Goal: Task Accomplishment & Management: Complete application form

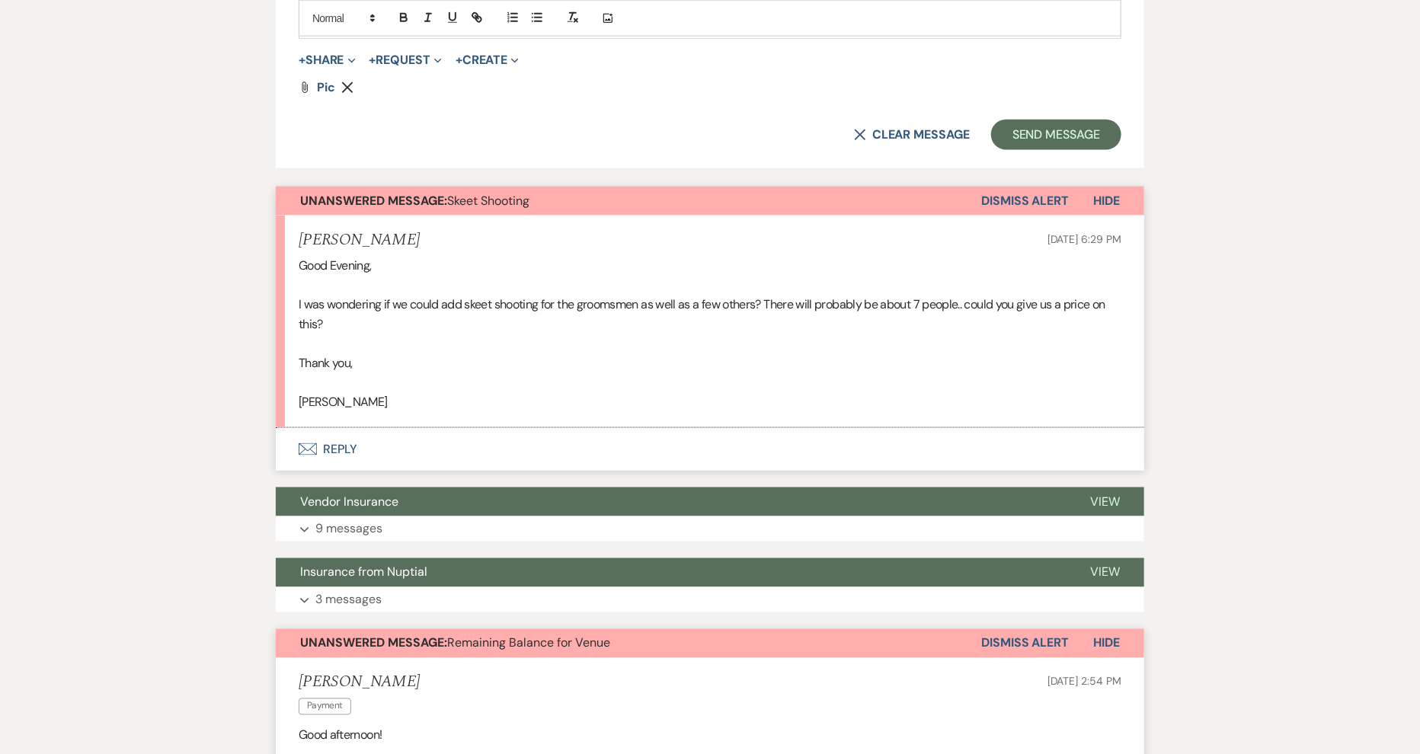
scroll to position [1085, 0]
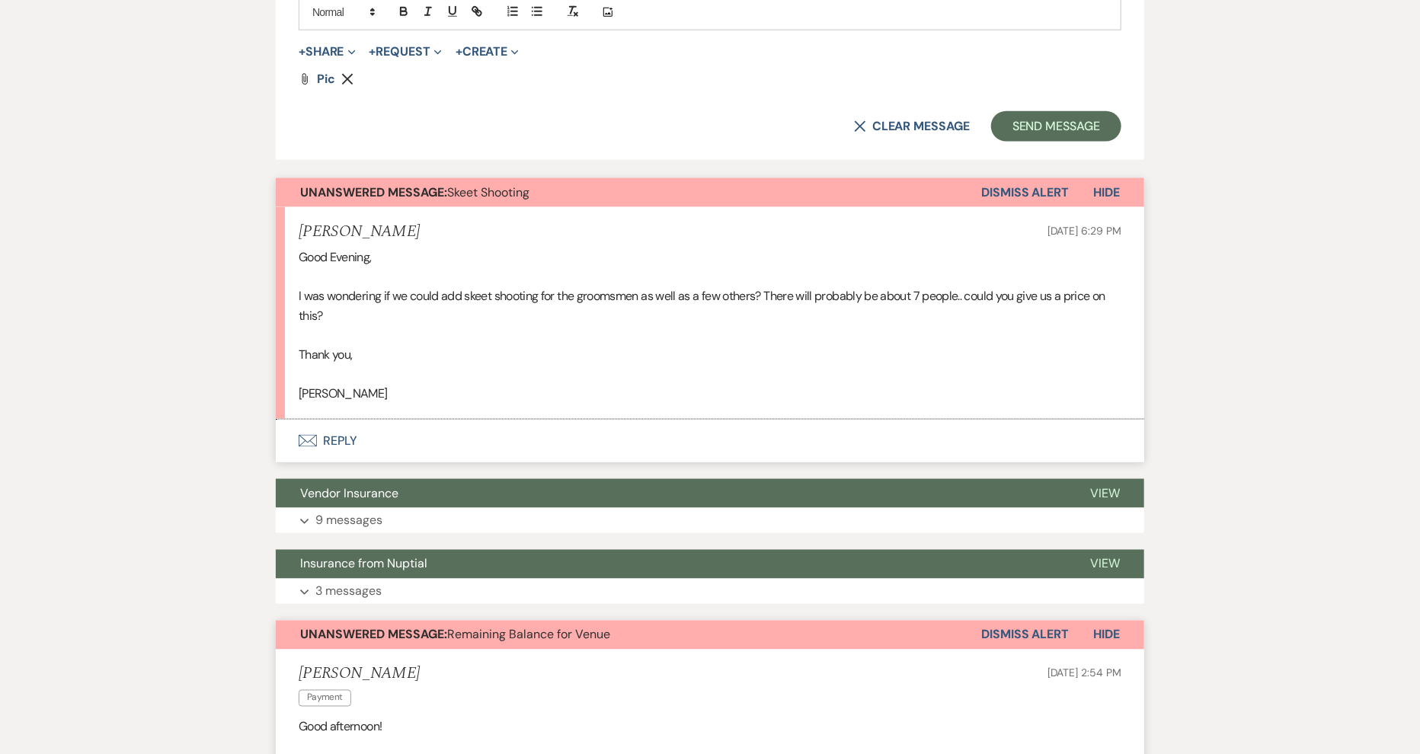
click at [343, 431] on button "Envelope Reply" at bounding box center [710, 441] width 868 height 43
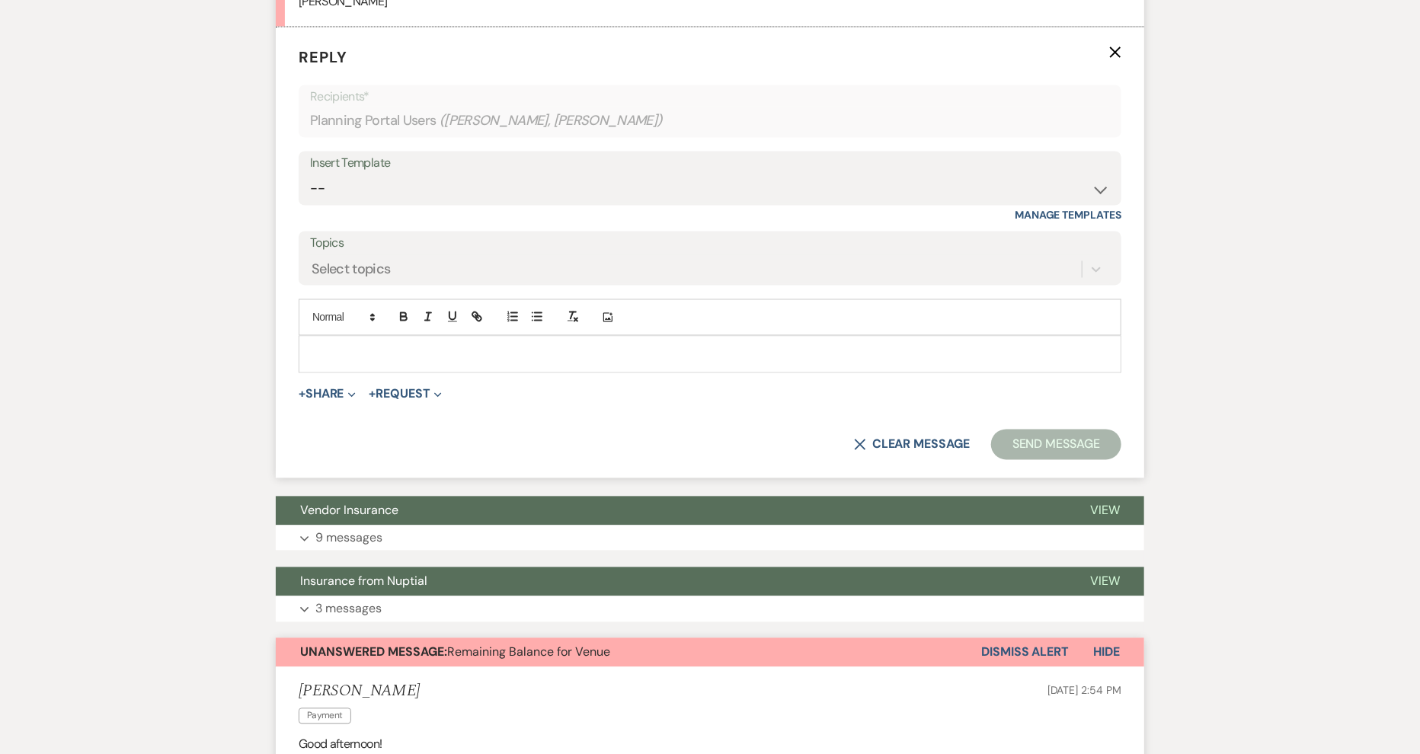
scroll to position [1481, 0]
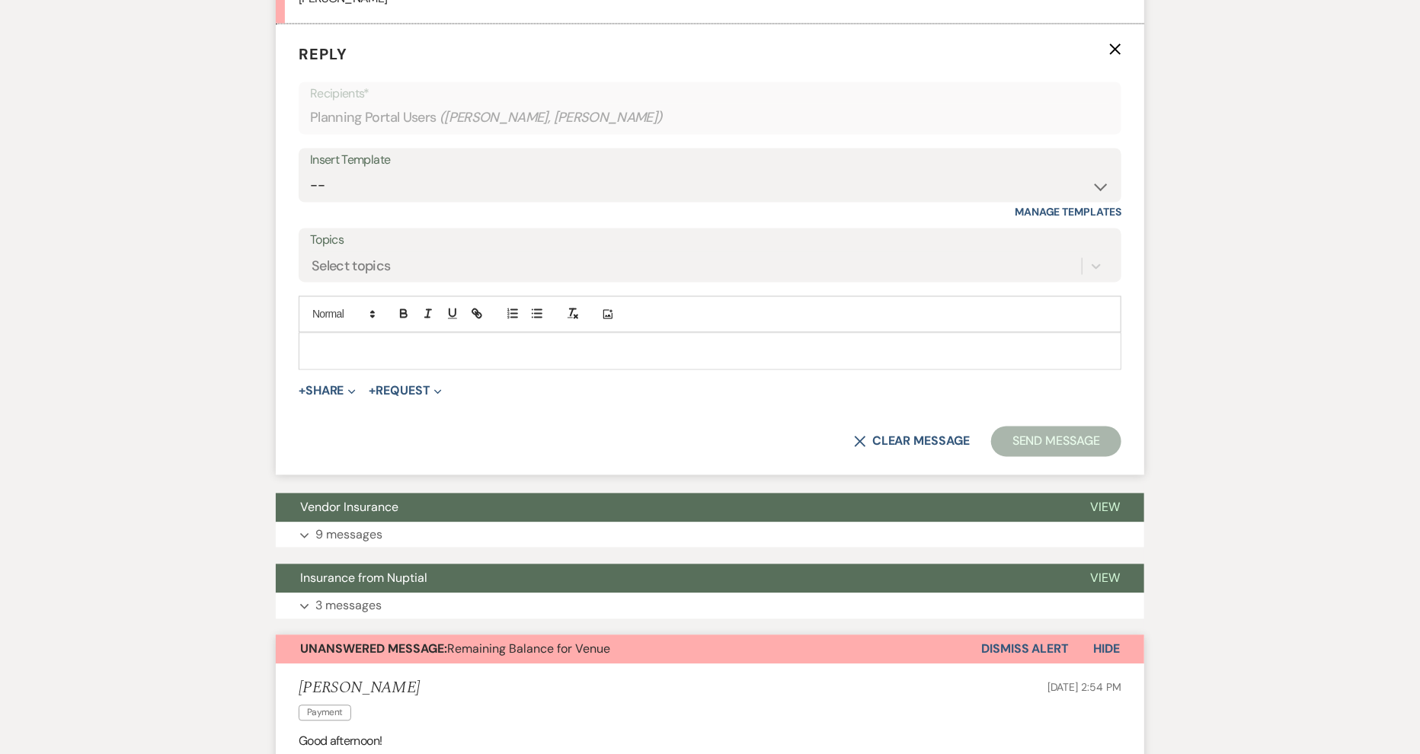
click at [393, 340] on div at bounding box center [709, 351] width 821 height 35
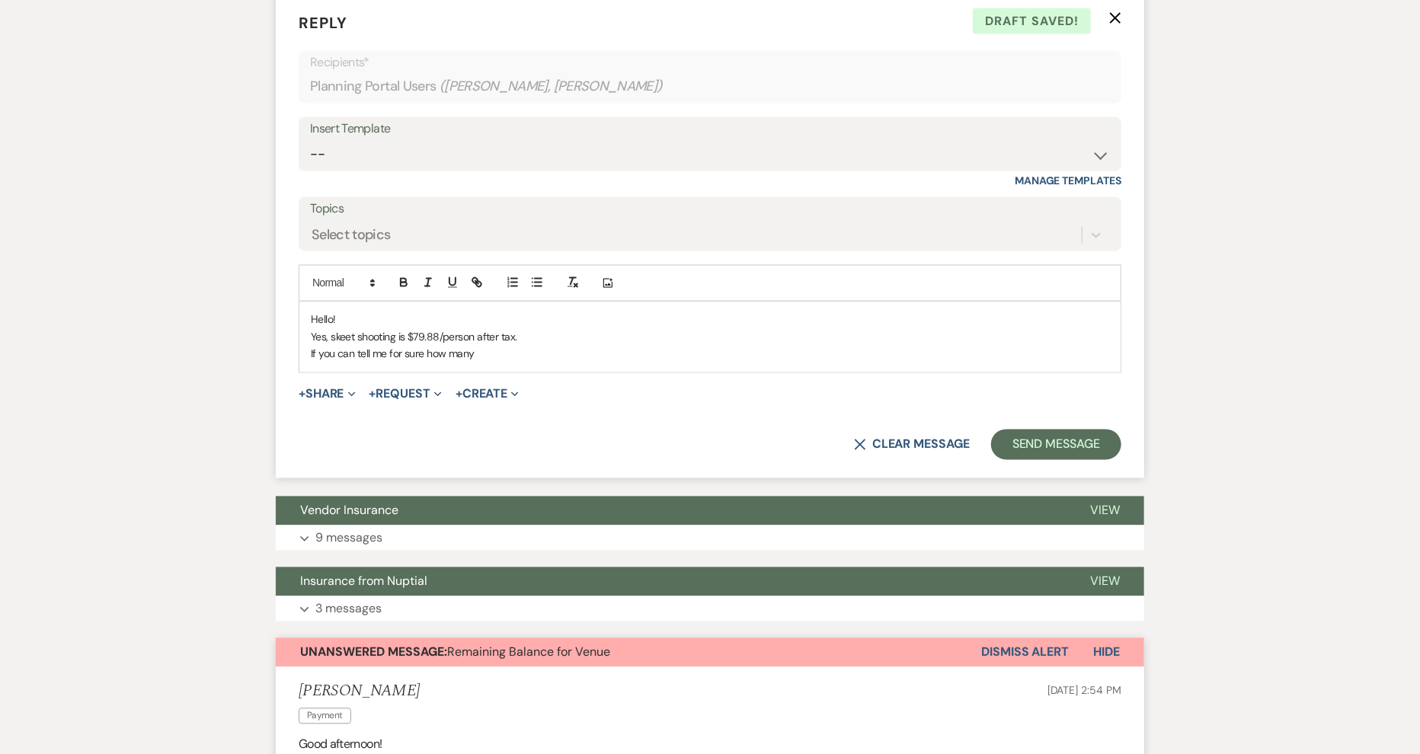
scroll to position [1512, 0]
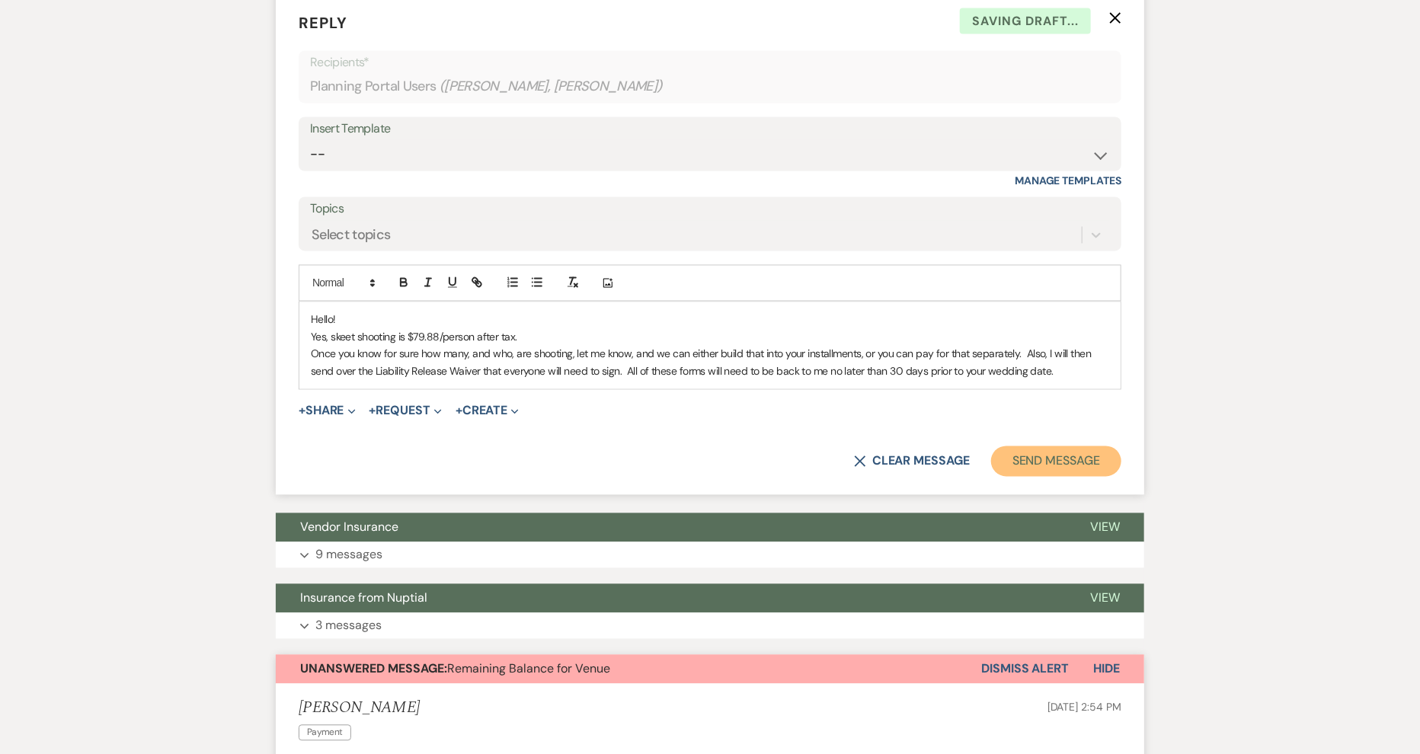
click at [1051, 446] on button "Send Message" at bounding box center [1056, 461] width 130 height 30
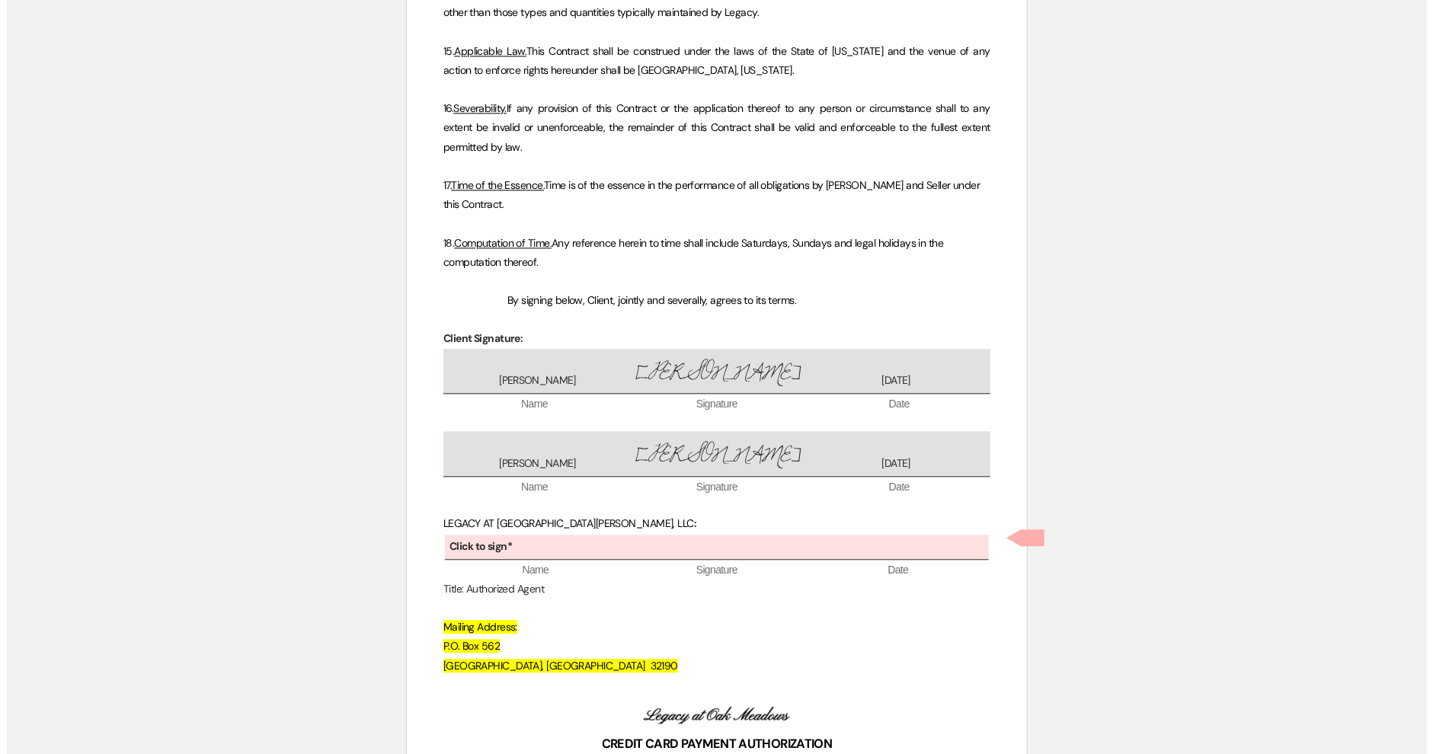
scroll to position [5010, 0]
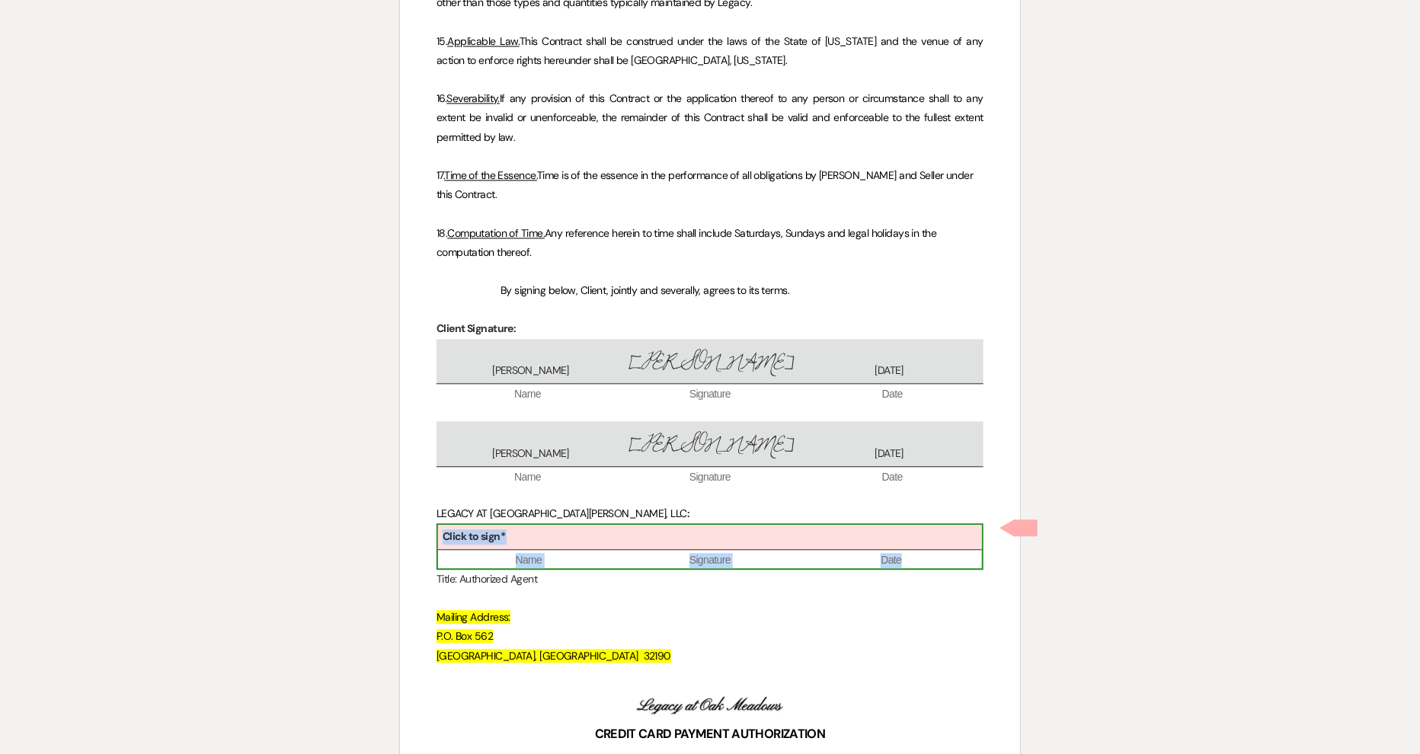
click at [514, 525] on div "Click to sign*" at bounding box center [710, 537] width 544 height 25
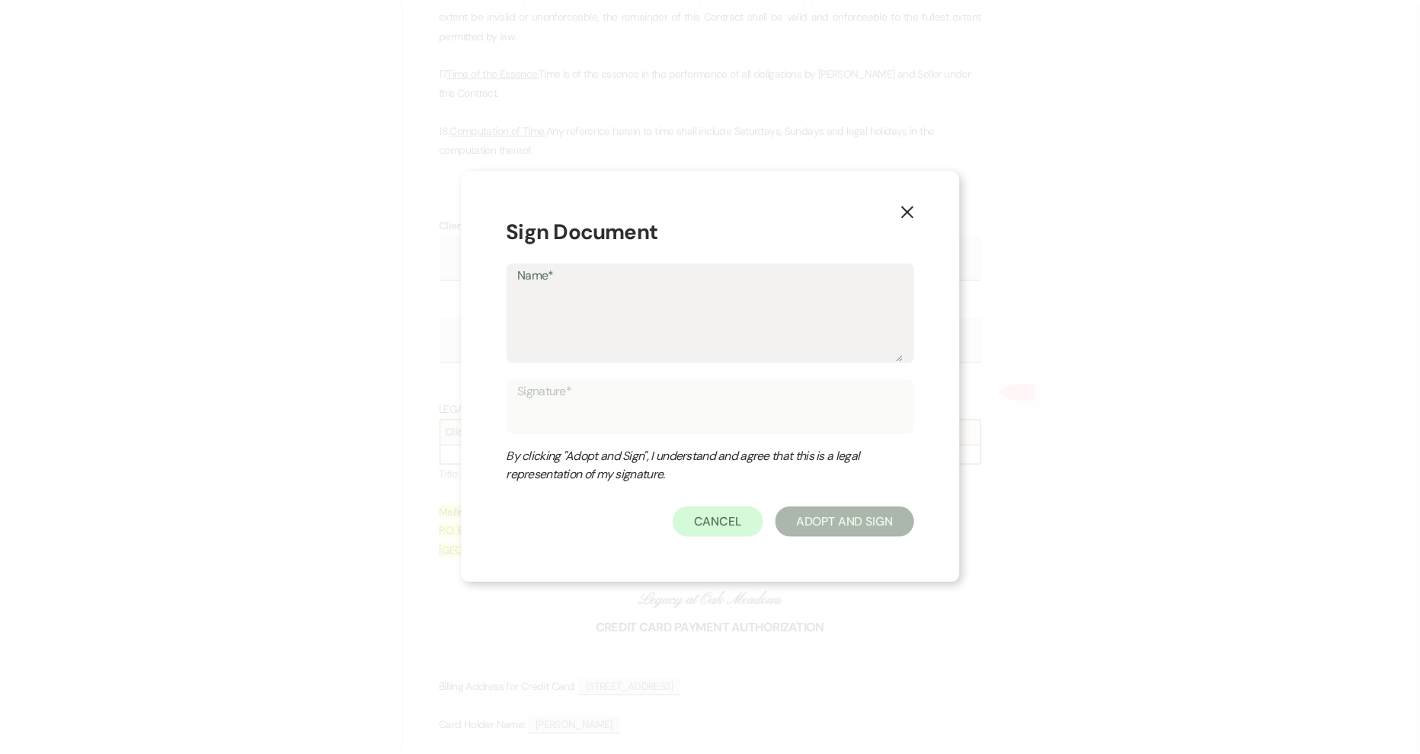
scroll to position [5133, 0]
type textarea "T"
type input "T"
type textarea "Te"
type input "Te"
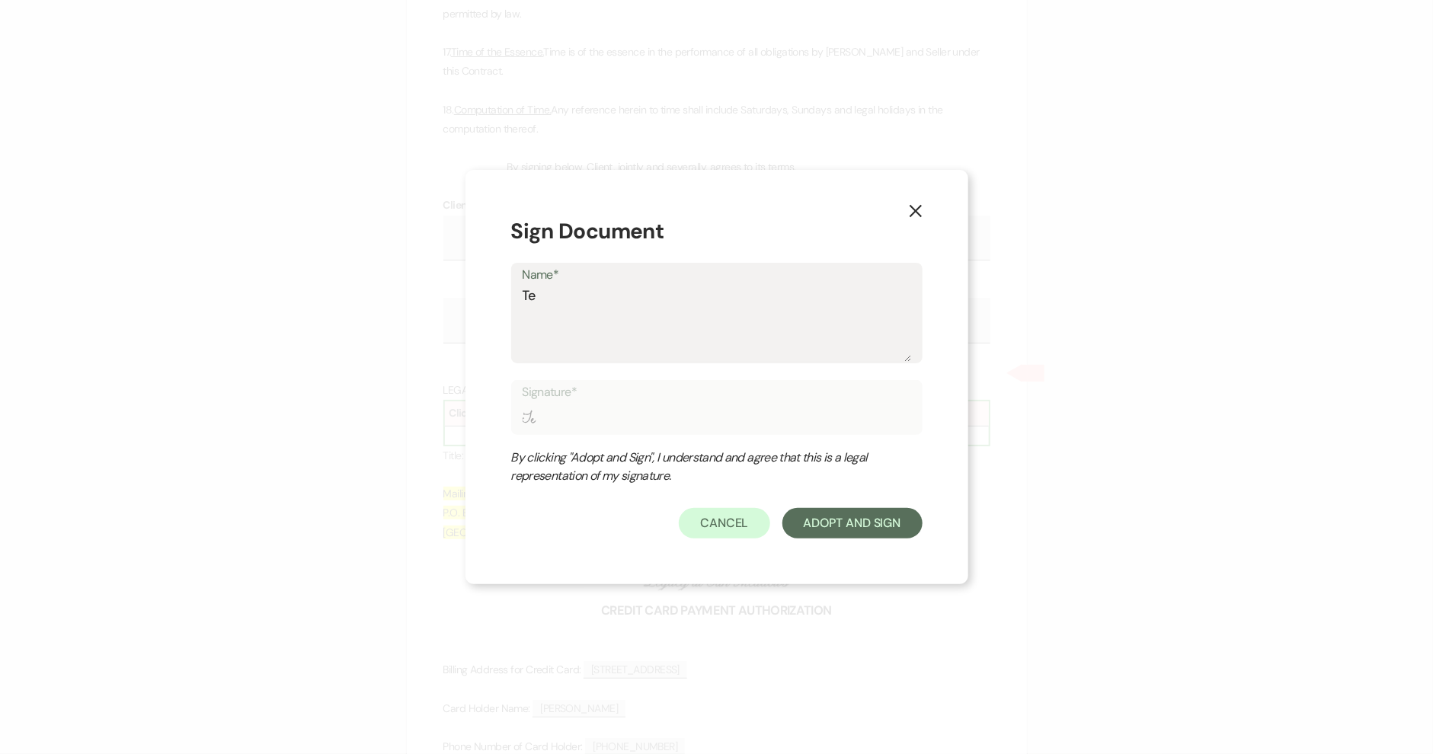
type textarea "Ter"
type input "Ter"
type textarea "Tera"
type input "Tera"
type textarea "Tera"
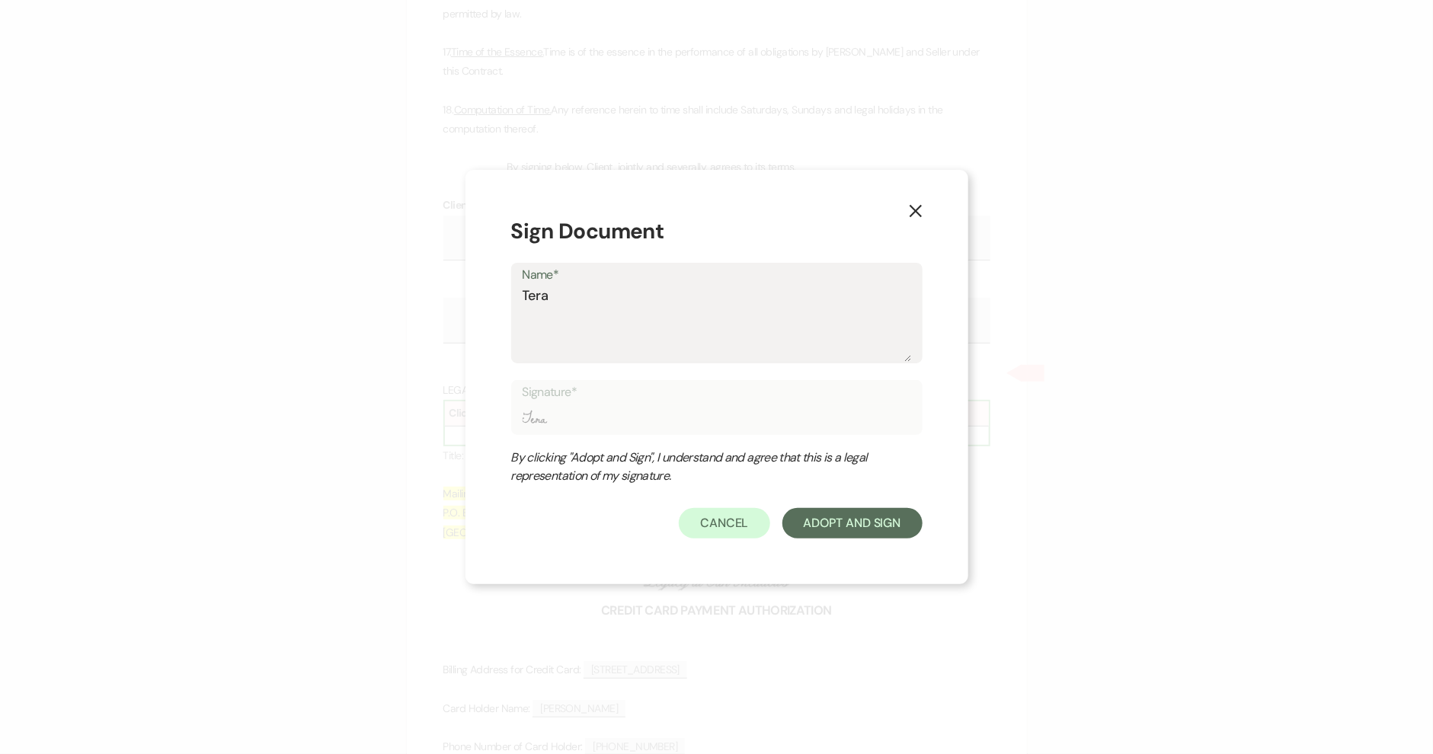
type input "Tera"
type textarea "Tera M"
type input "Tera M"
type textarea "[PERSON_NAME]"
type input "[PERSON_NAME]"
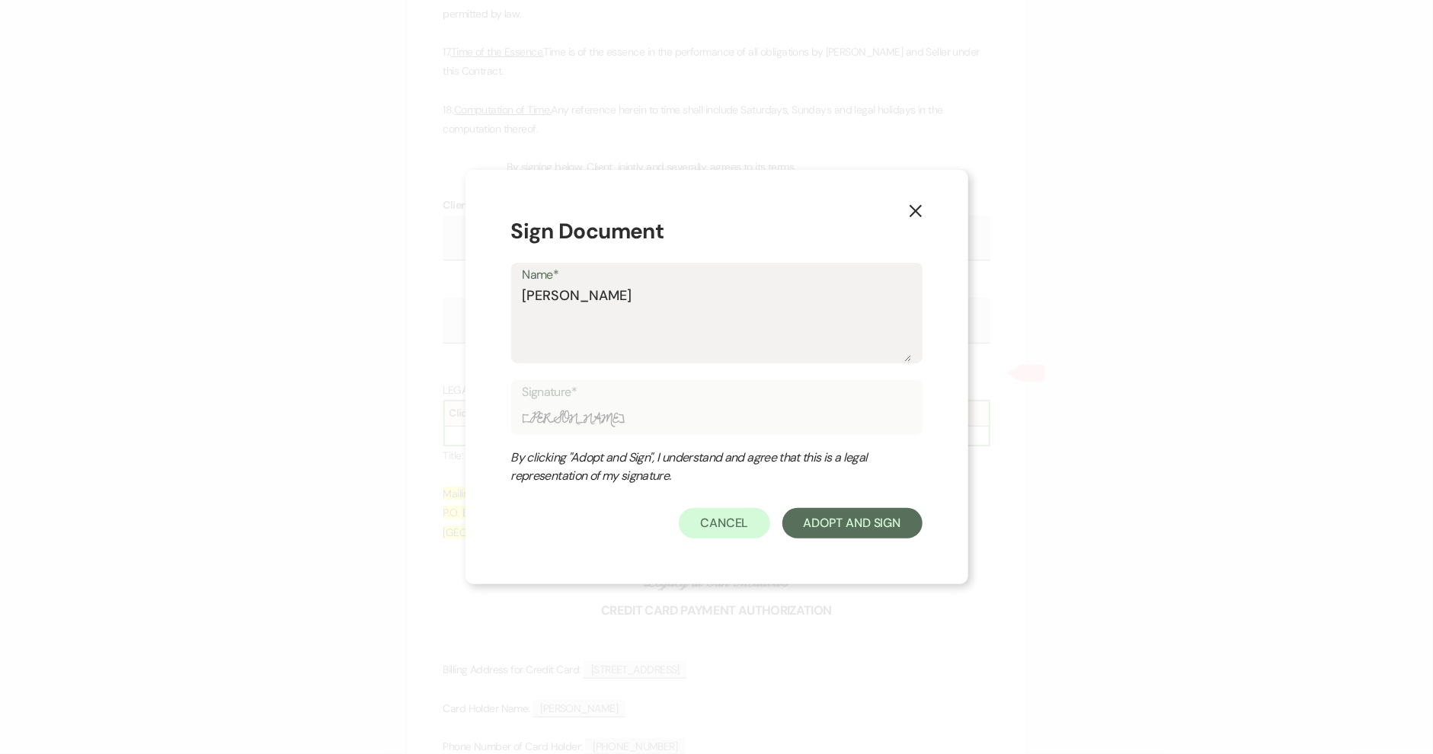
type textarea "[PERSON_NAME]"
type input "[PERSON_NAME]"
type textarea "[PERSON_NAME]"
type input "[PERSON_NAME]"
type textarea "[PERSON_NAME]"
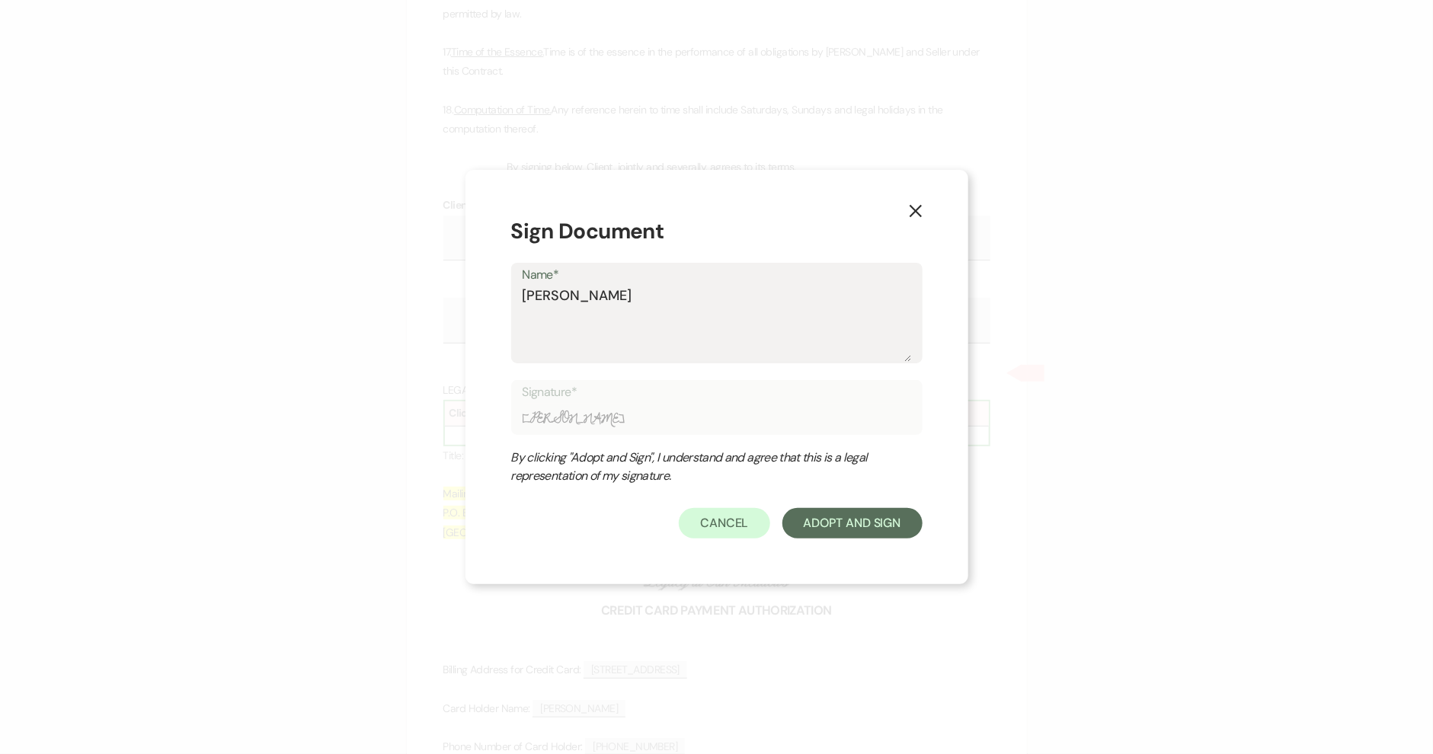
type input "[PERSON_NAME]"
type textarea "[PERSON_NAME]"
type input "[PERSON_NAME]"
type textarea "[PERSON_NAME]"
type input "[PERSON_NAME]"
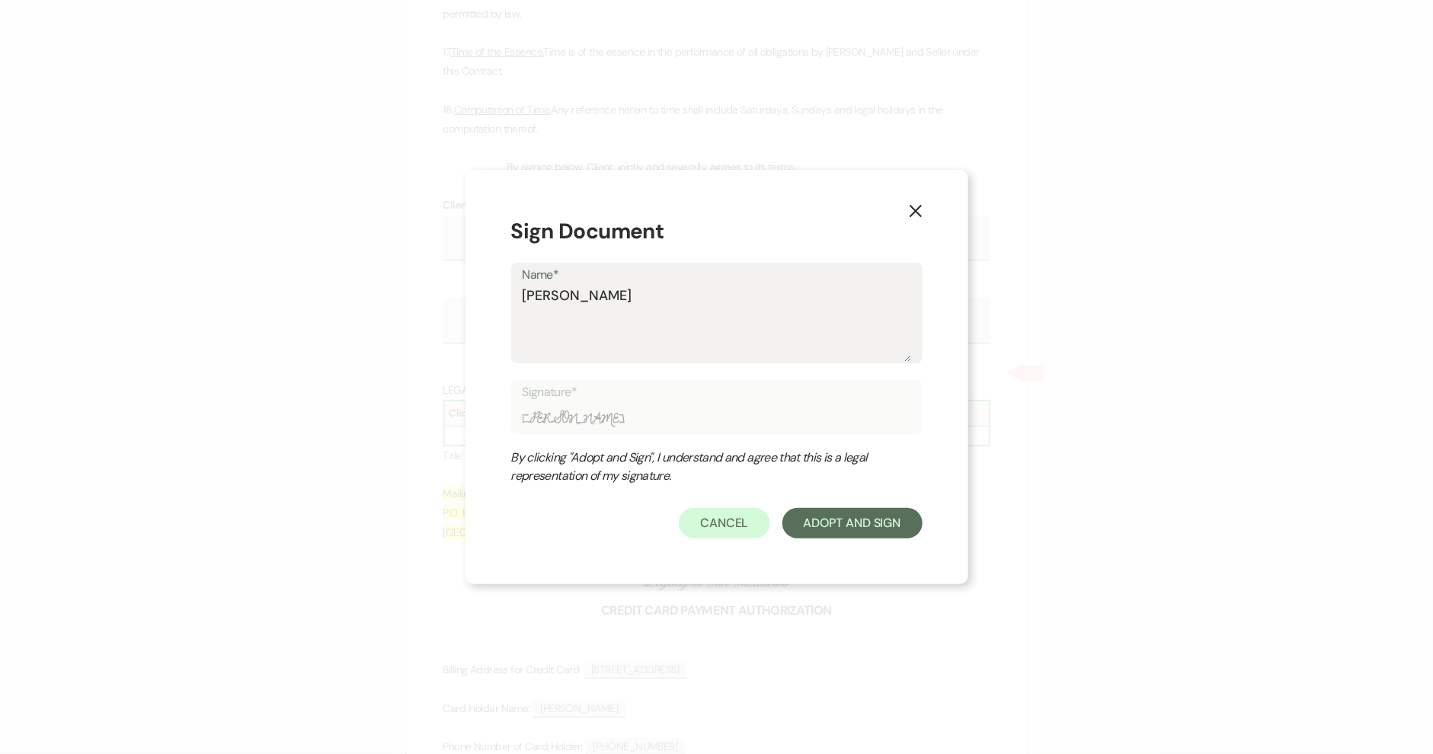
type textarea "[PERSON_NAME]"
type input "[PERSON_NAME]"
type textarea "[PERSON_NAME]"
type input "[PERSON_NAME]"
type textarea "[PERSON_NAME]"
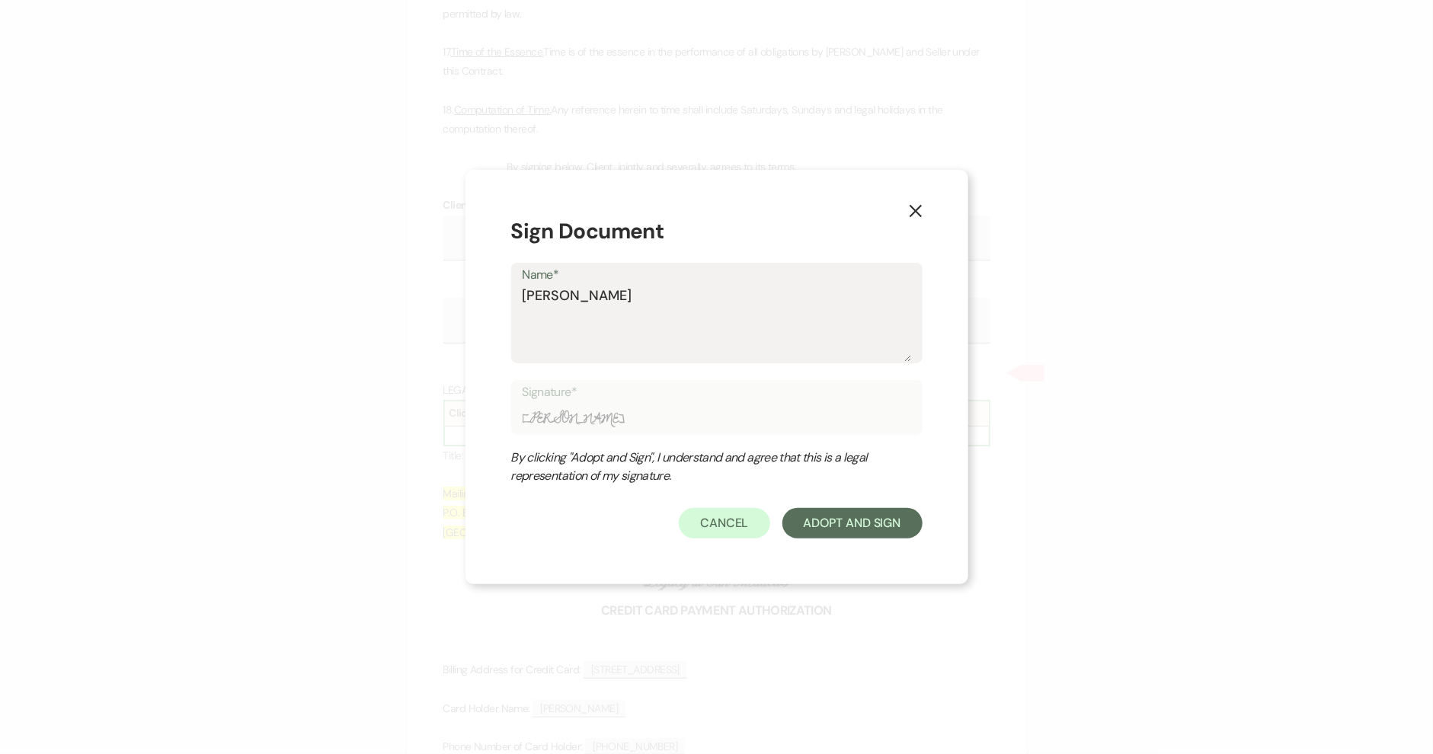
type input "[PERSON_NAME]"
type textarea "[PERSON_NAME]"
click at [837, 522] on button "Adopt And Sign" at bounding box center [852, 523] width 140 height 30
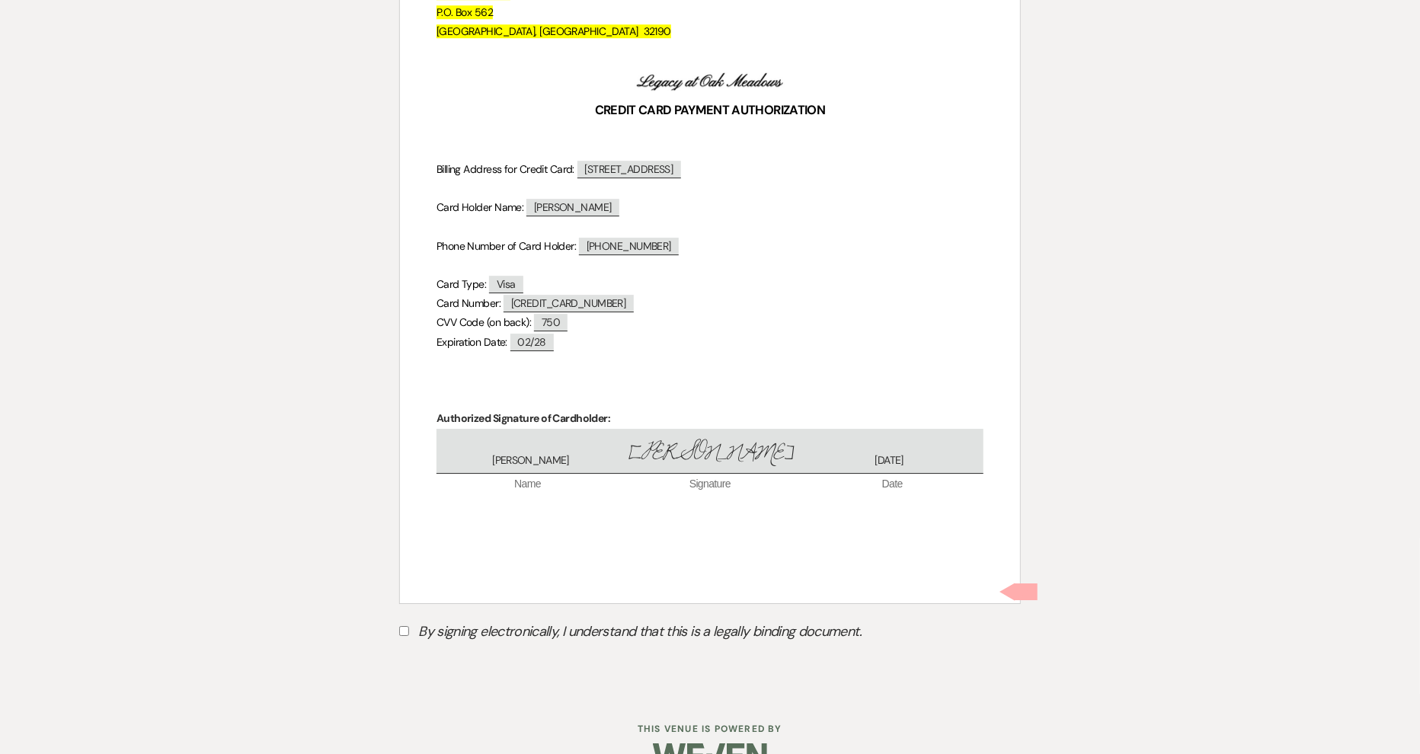
scroll to position [5655, 0]
click at [405, 625] on input "By signing electronically, I understand that this is a legally binding document." at bounding box center [404, 630] width 10 height 10
checkbox input "true"
click at [440, 655] on button "Submit" at bounding box center [452, 668] width 107 height 27
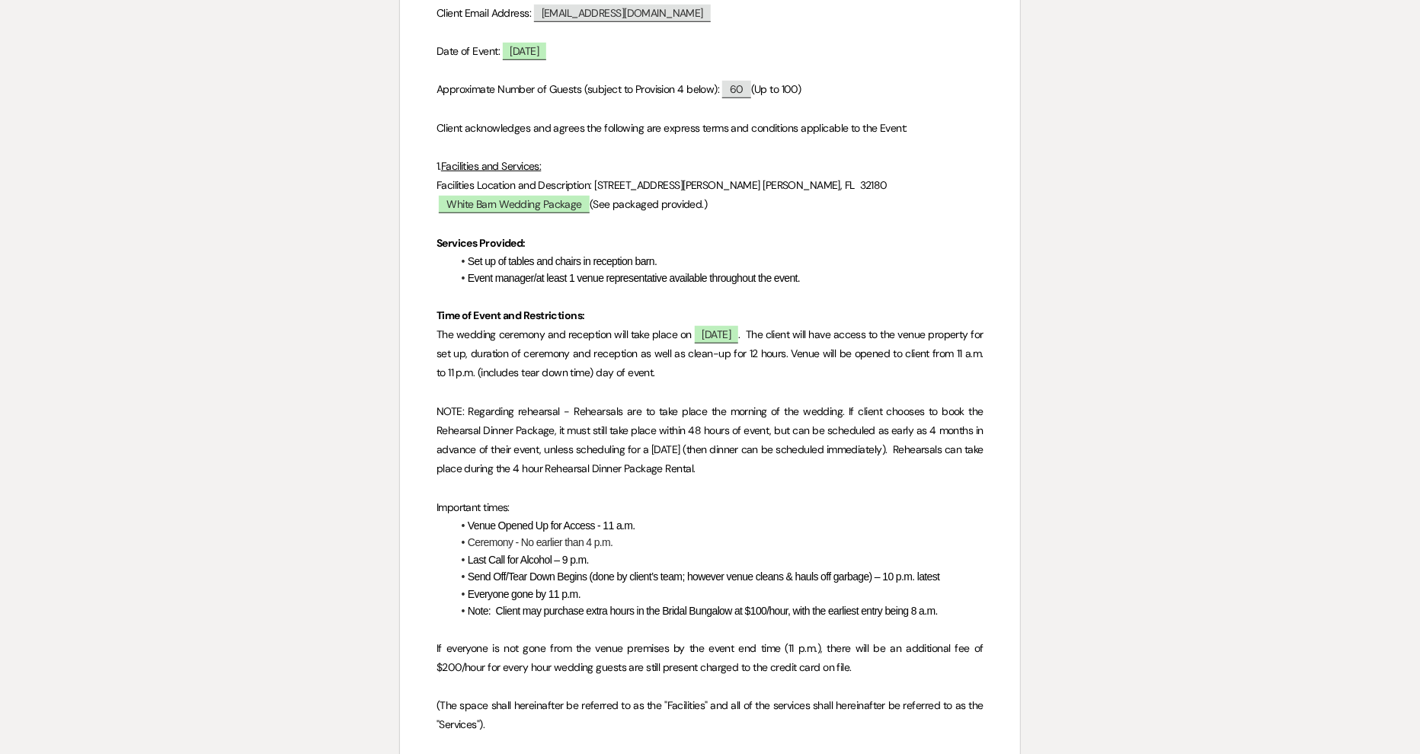
scroll to position [603, 0]
